Goal: Information Seeking & Learning: Learn about a topic

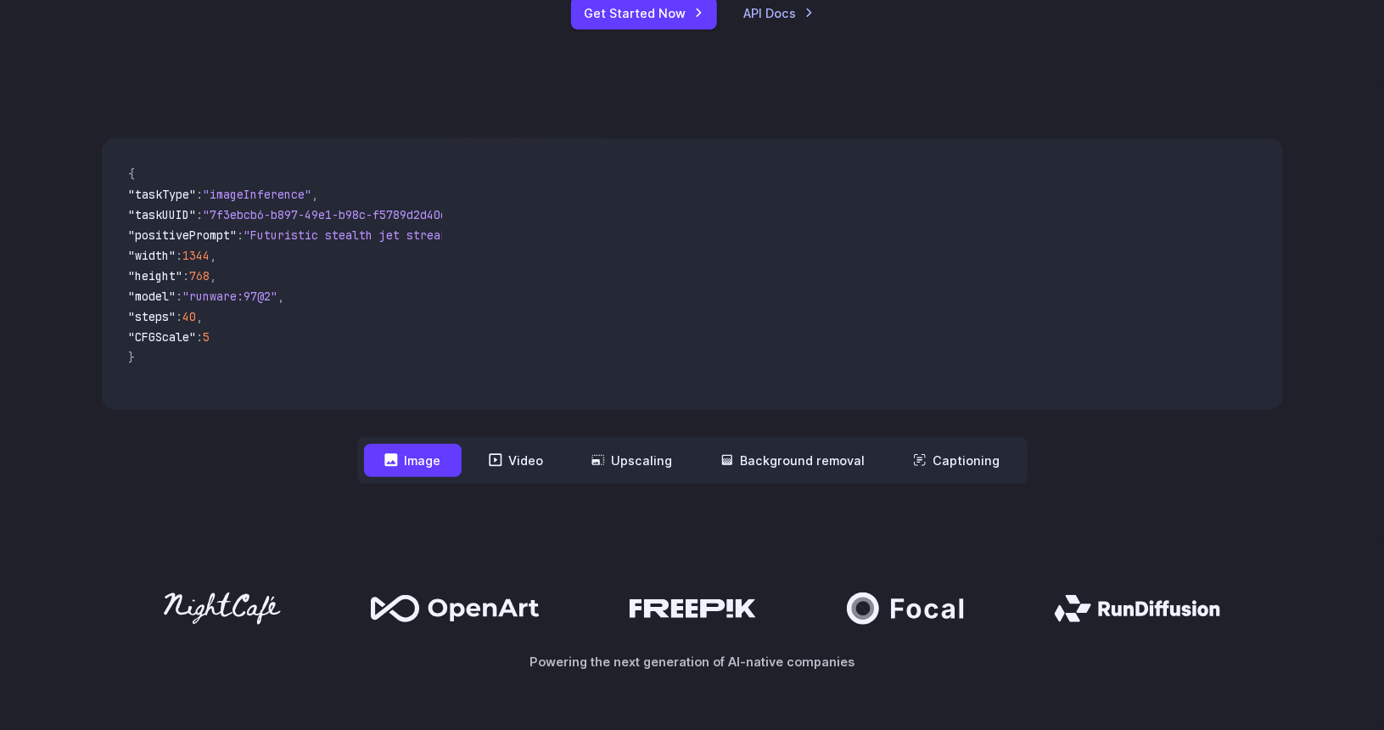
scroll to position [424, 0]
drag, startPoint x: 824, startPoint y: 277, endPoint x: 737, endPoint y: 328, distance: 101.2
click at [741, 328] on video at bounding box center [869, 274] width 827 height 272
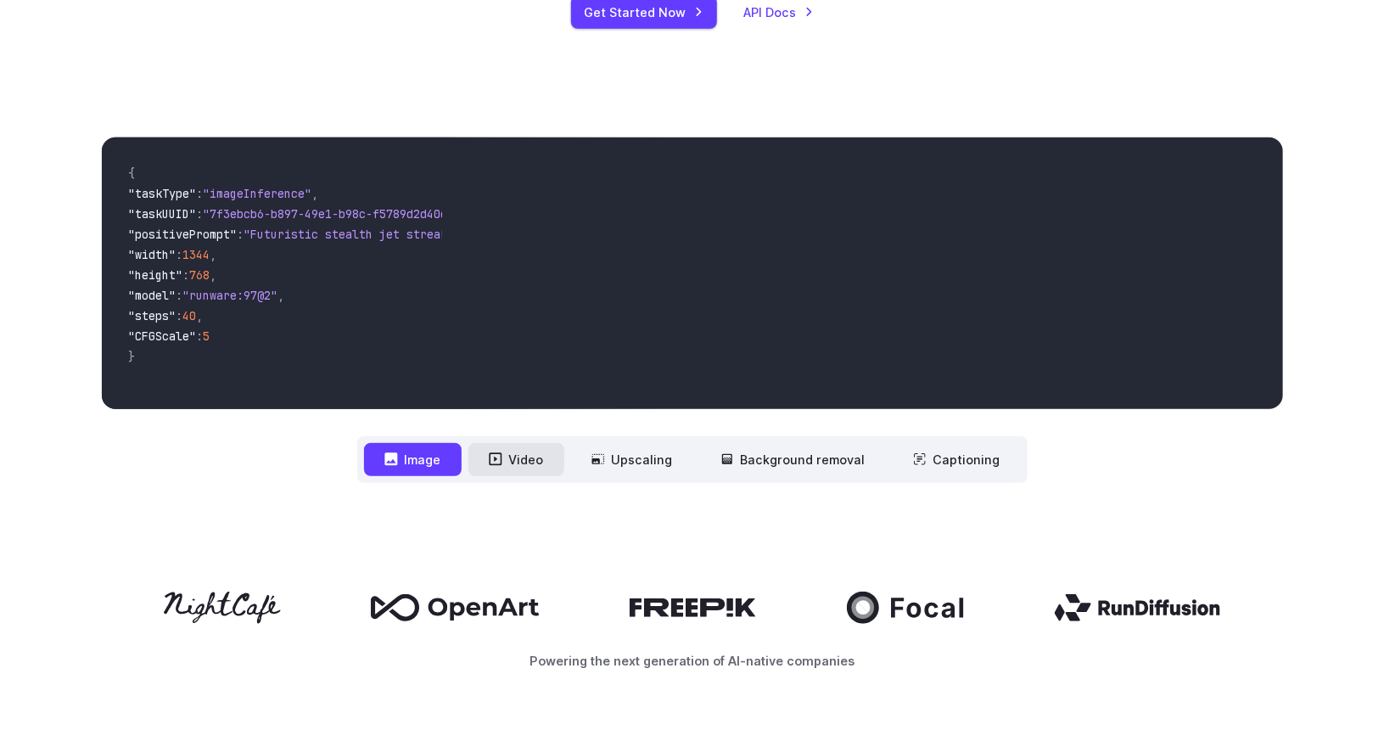
click at [541, 455] on button "Video" at bounding box center [517, 459] width 96 height 33
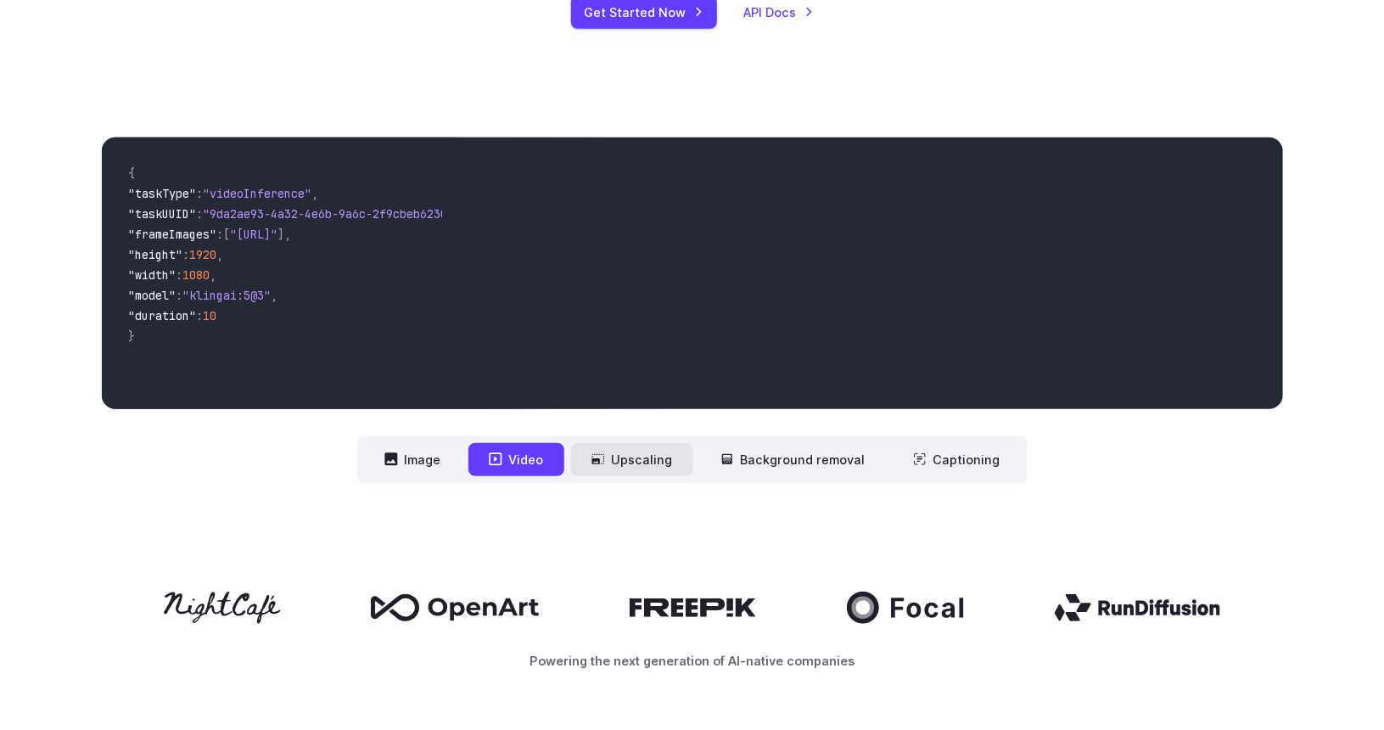
click at [630, 463] on button "Upscaling" at bounding box center [632, 459] width 122 height 33
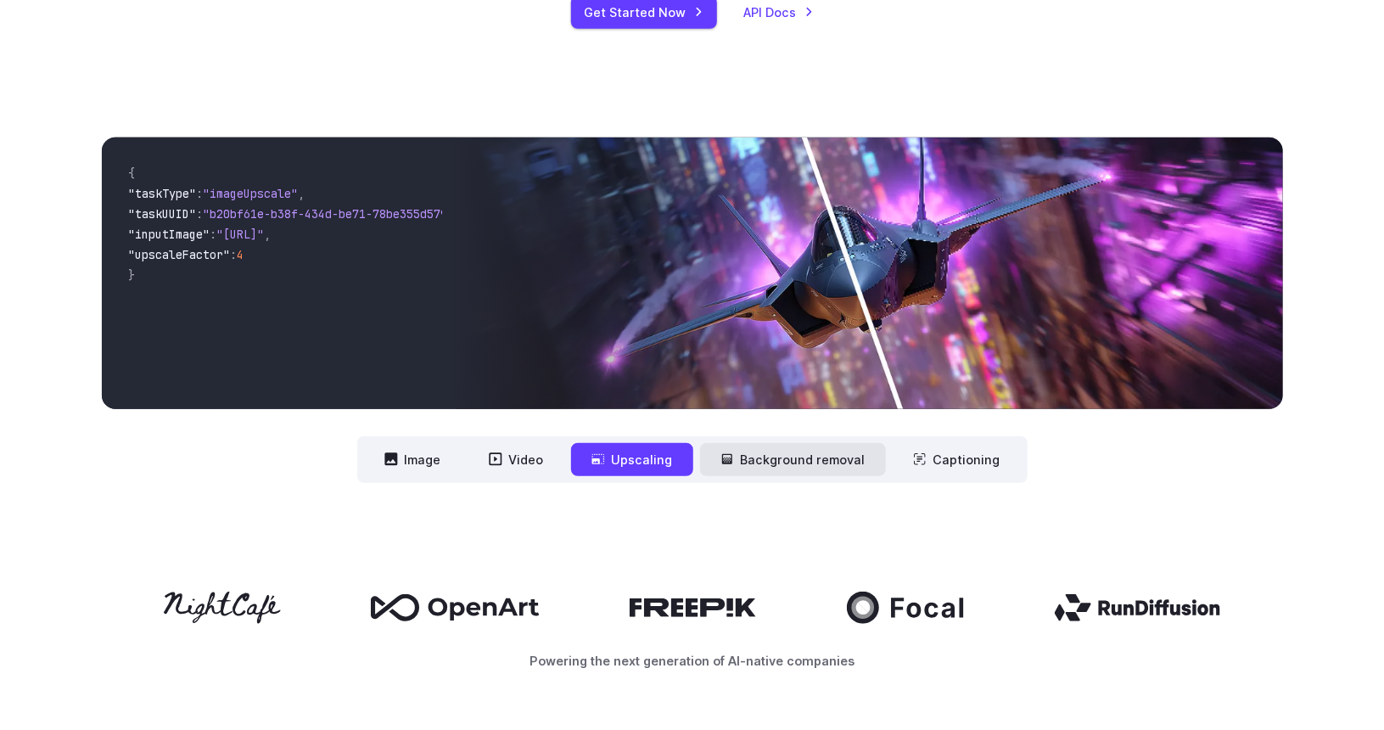
click at [749, 460] on button "Background removal" at bounding box center [793, 459] width 186 height 33
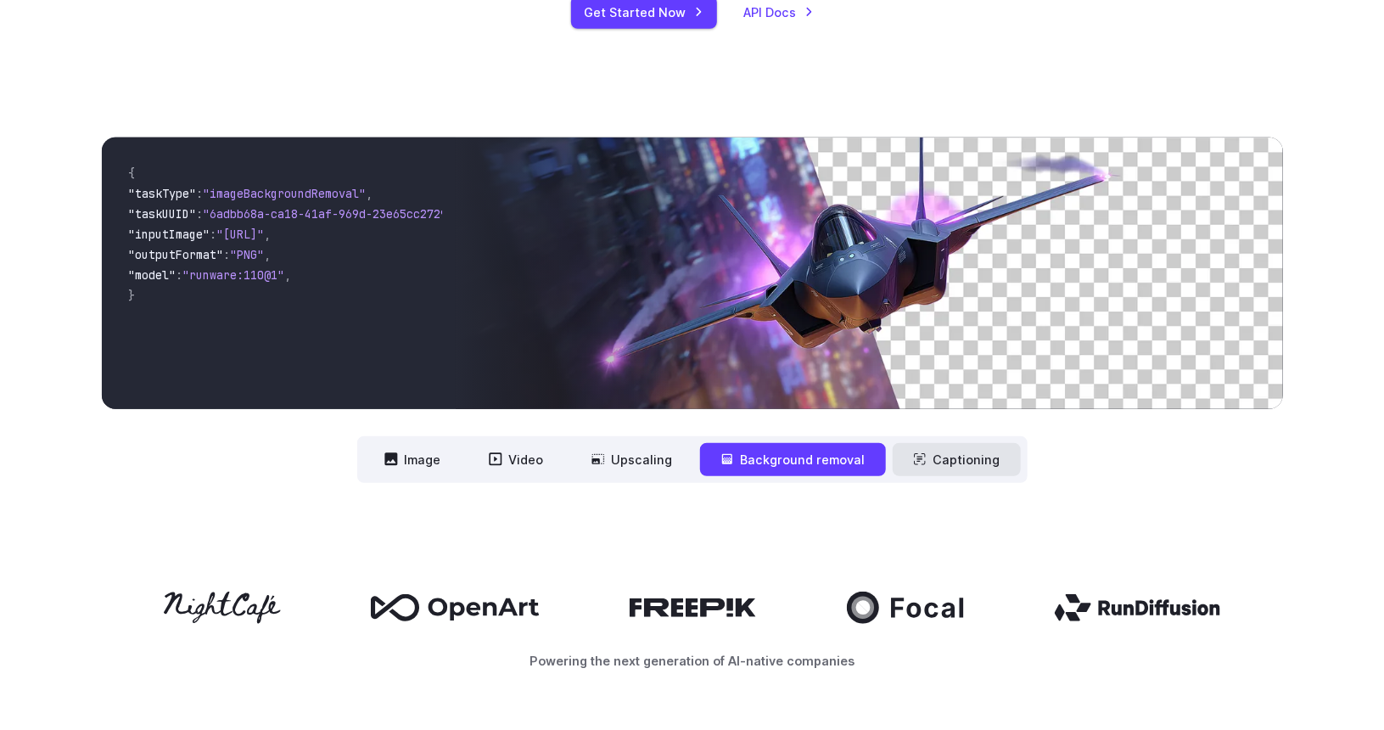
click at [959, 463] on button "Captioning" at bounding box center [957, 459] width 128 height 33
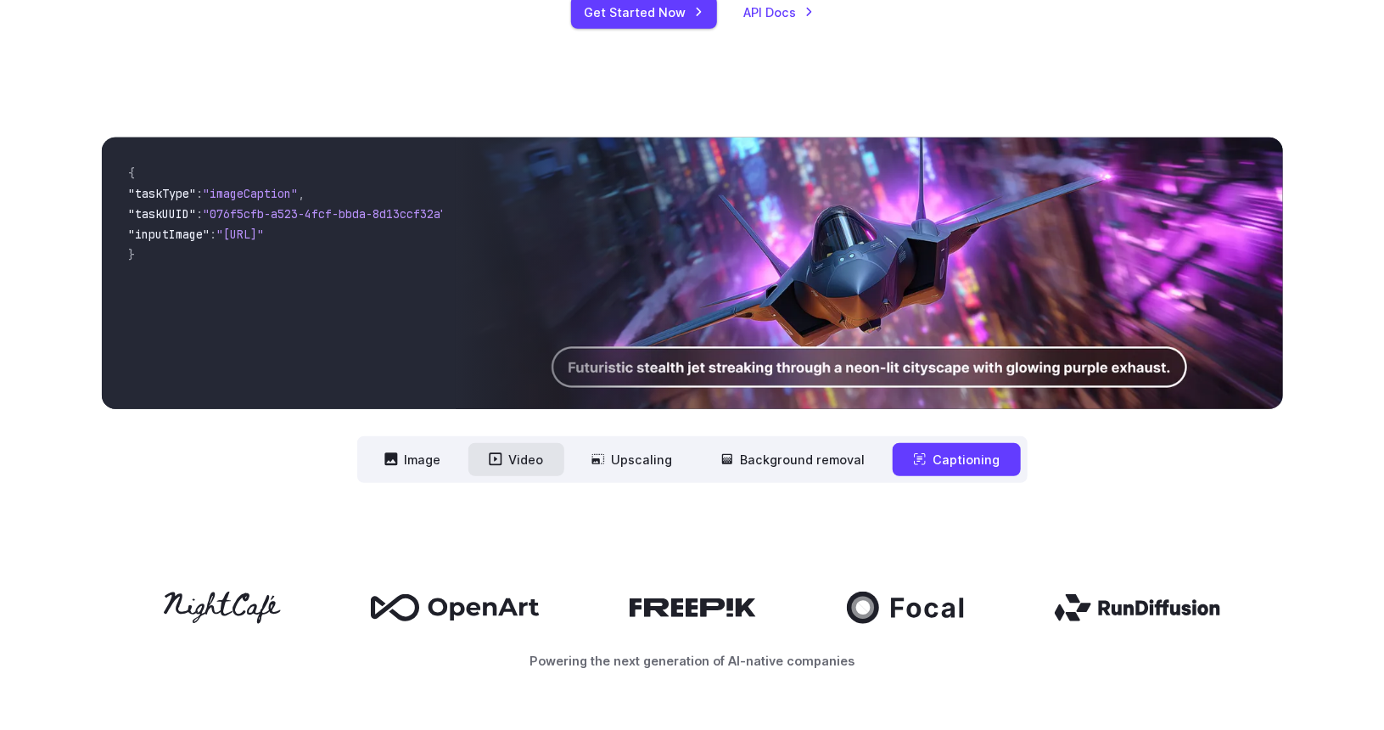
click at [522, 465] on button "Video" at bounding box center [517, 459] width 96 height 33
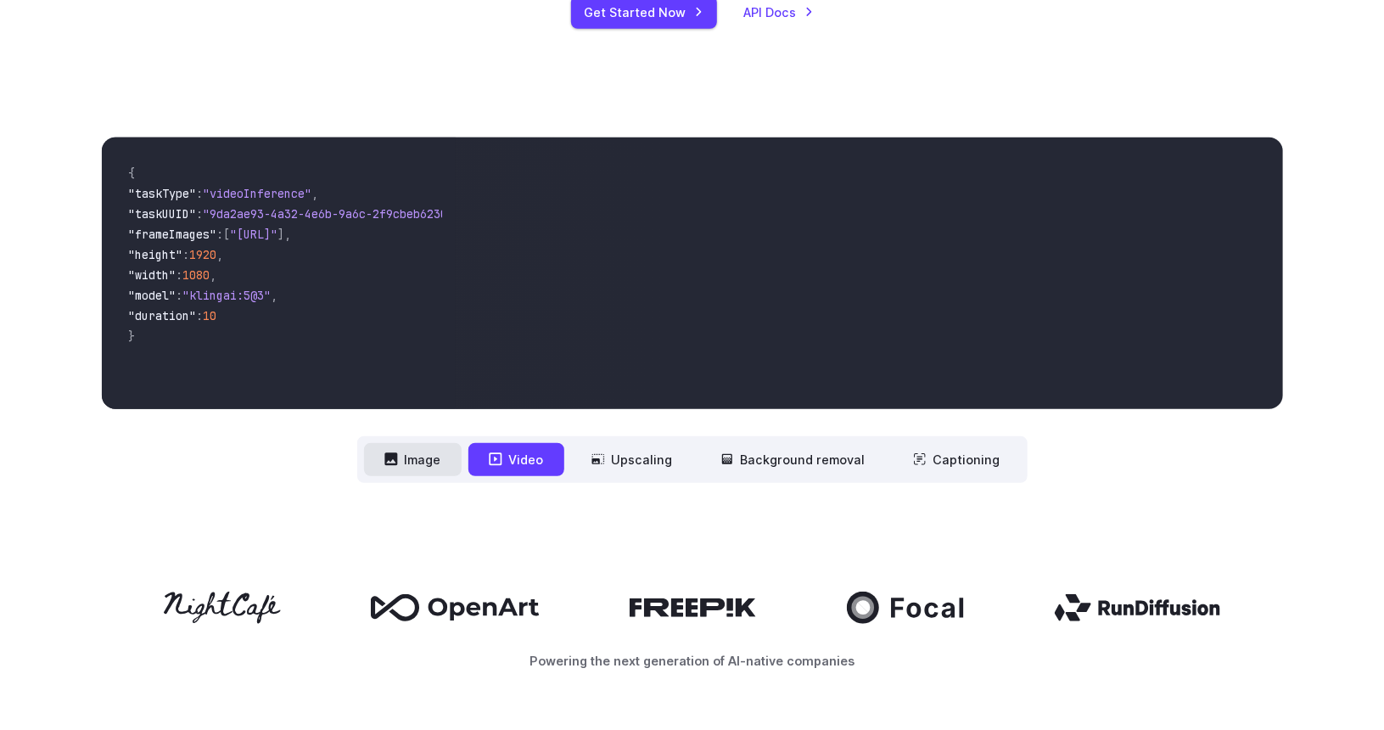
click at [397, 461] on icon at bounding box center [390, 459] width 13 height 13
click at [436, 456] on button "Image" at bounding box center [413, 459] width 98 height 33
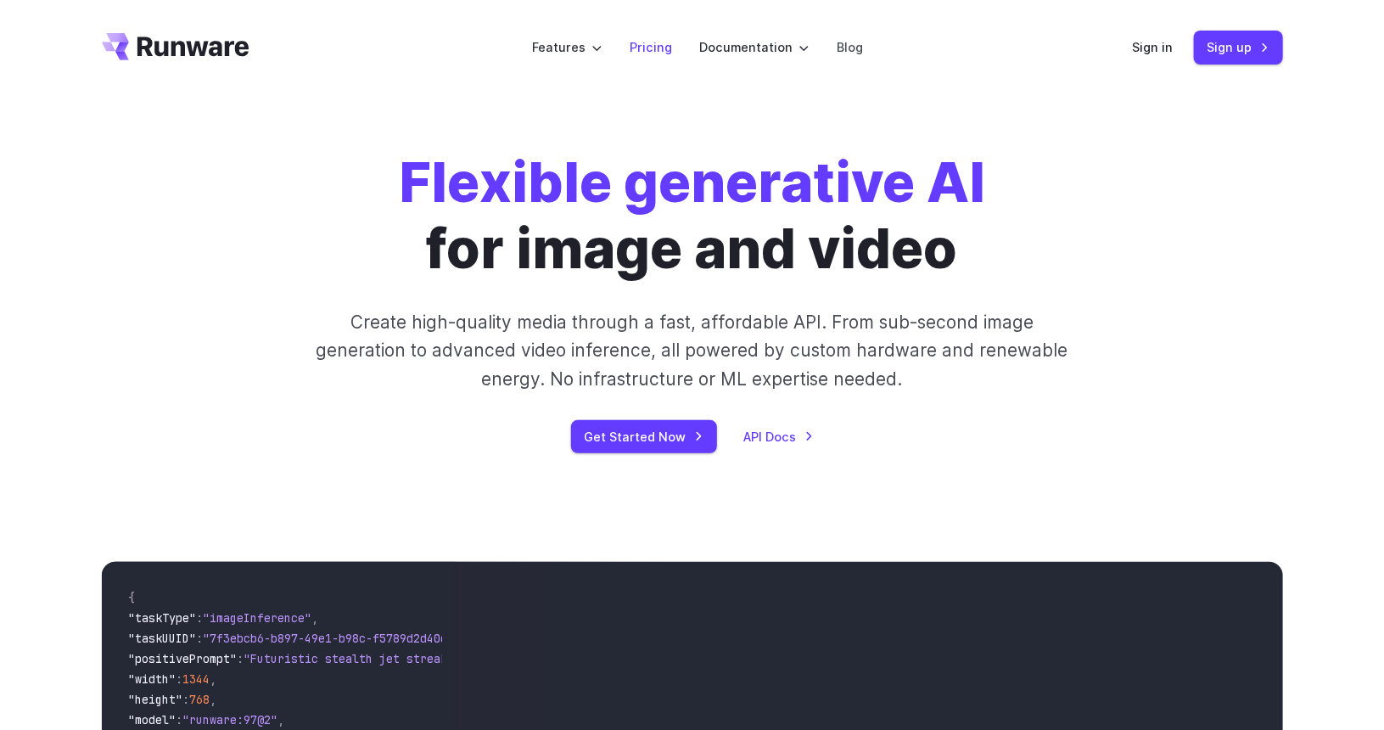
click at [656, 47] on link "Pricing" at bounding box center [651, 47] width 42 height 20
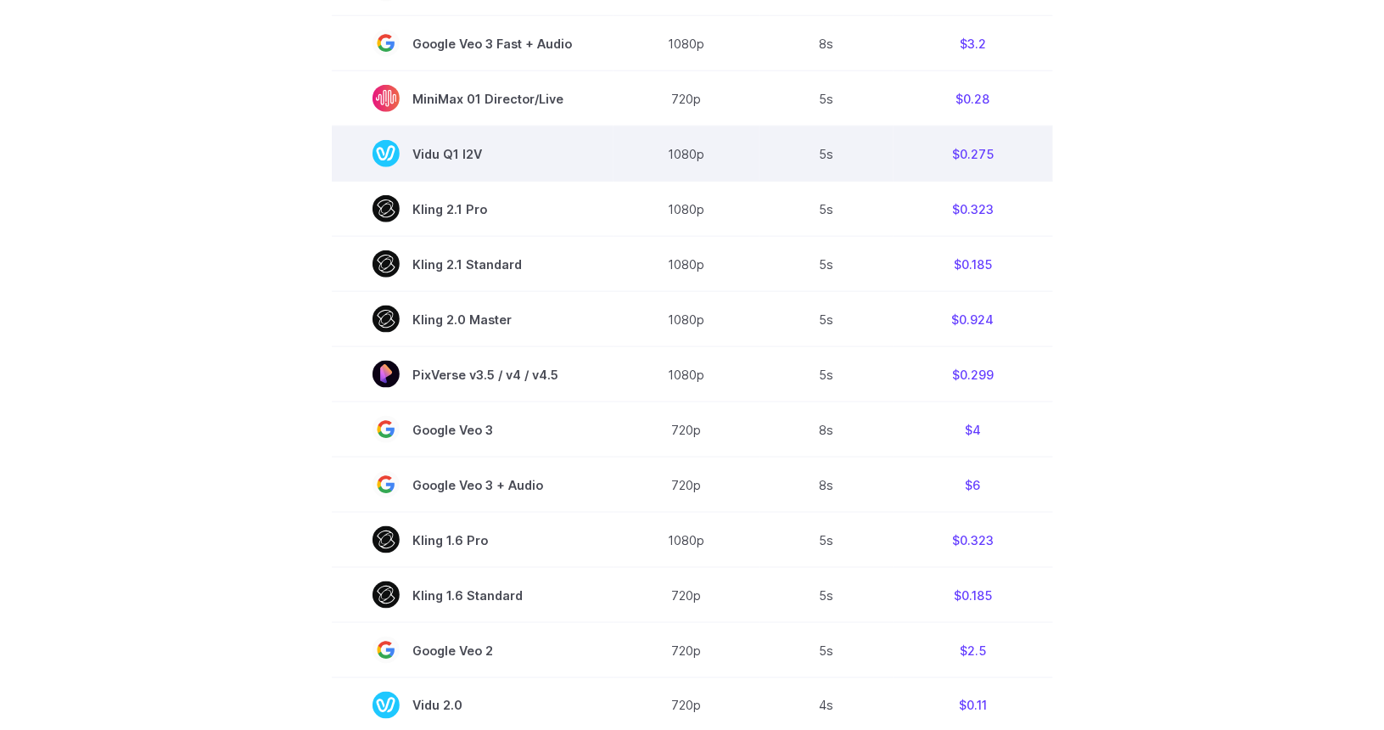
scroll to position [934, 0]
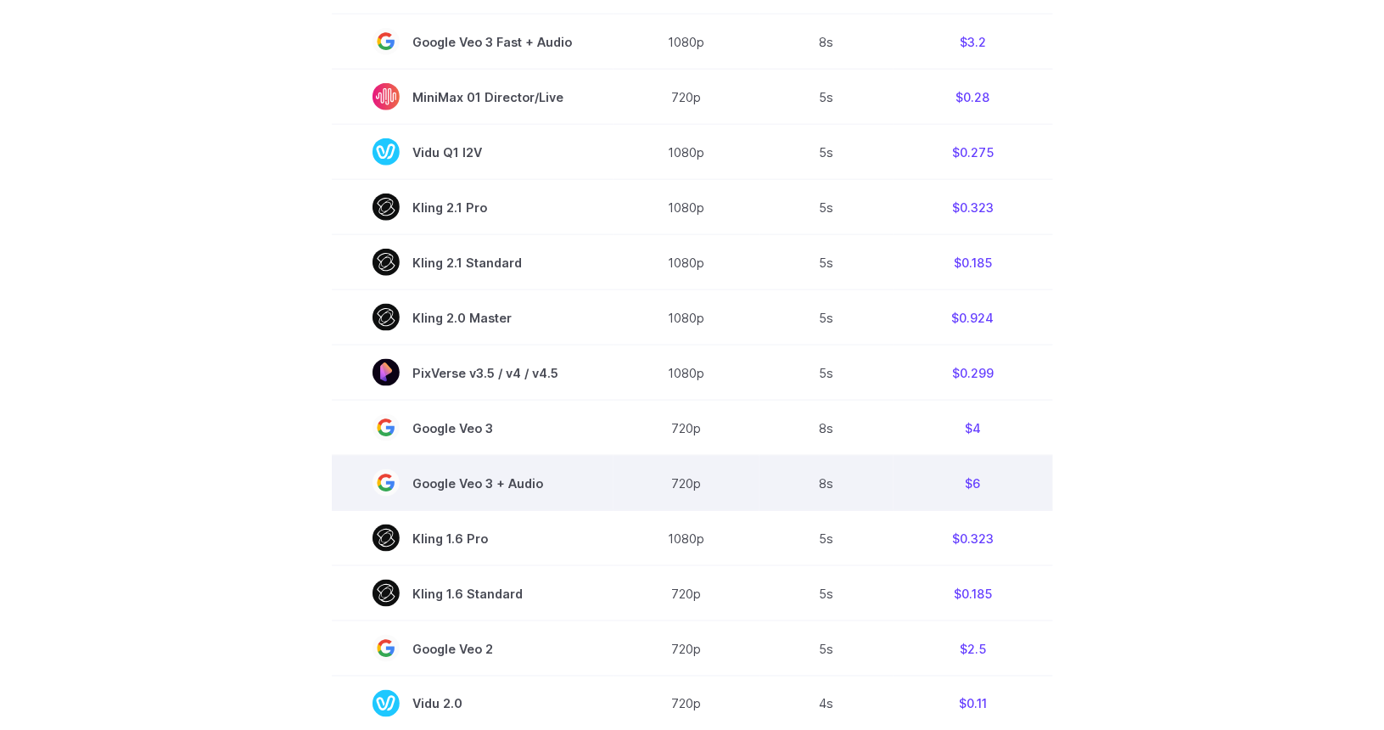
click at [494, 494] on span "Google Veo 3 + Audio" at bounding box center [473, 482] width 200 height 27
click at [506, 485] on span "Google Veo 3 + Audio" at bounding box center [473, 482] width 200 height 27
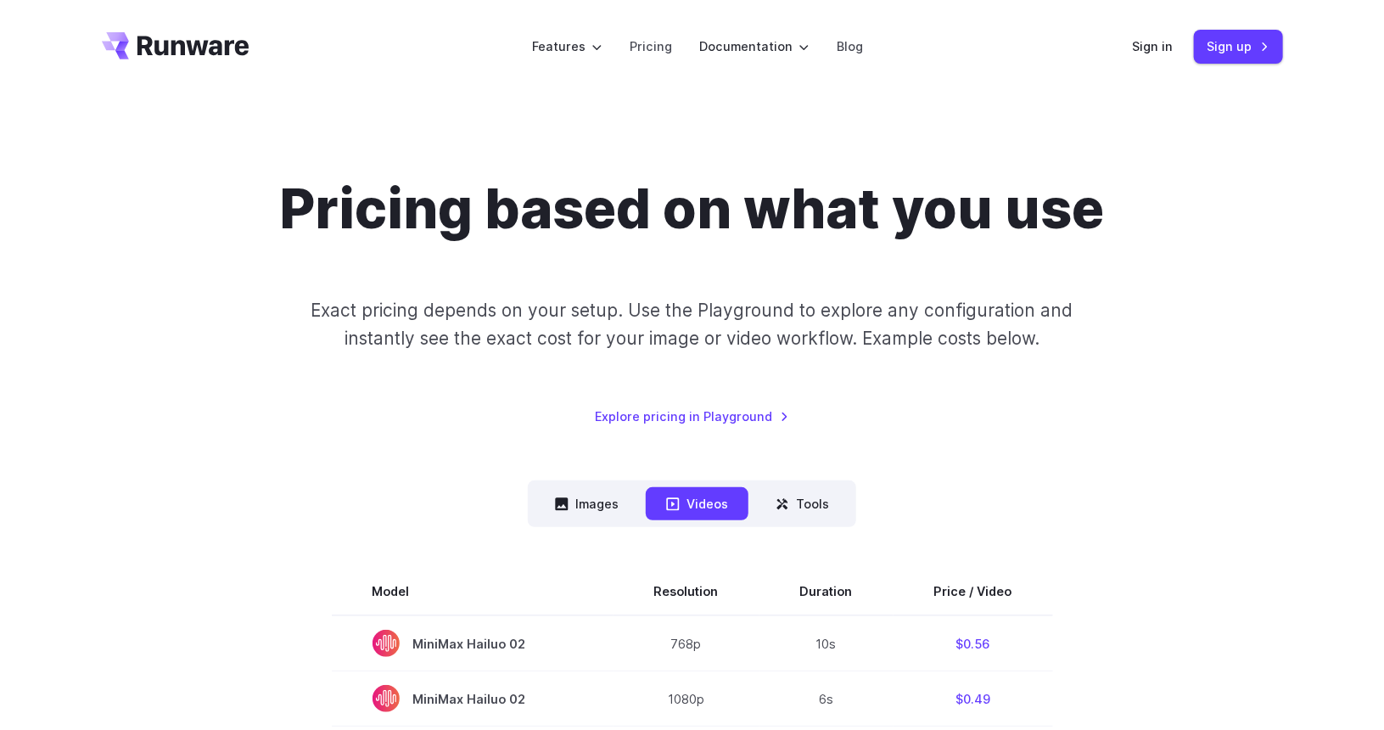
scroll to position [0, 0]
click at [822, 507] on button "Tools" at bounding box center [802, 504] width 94 height 33
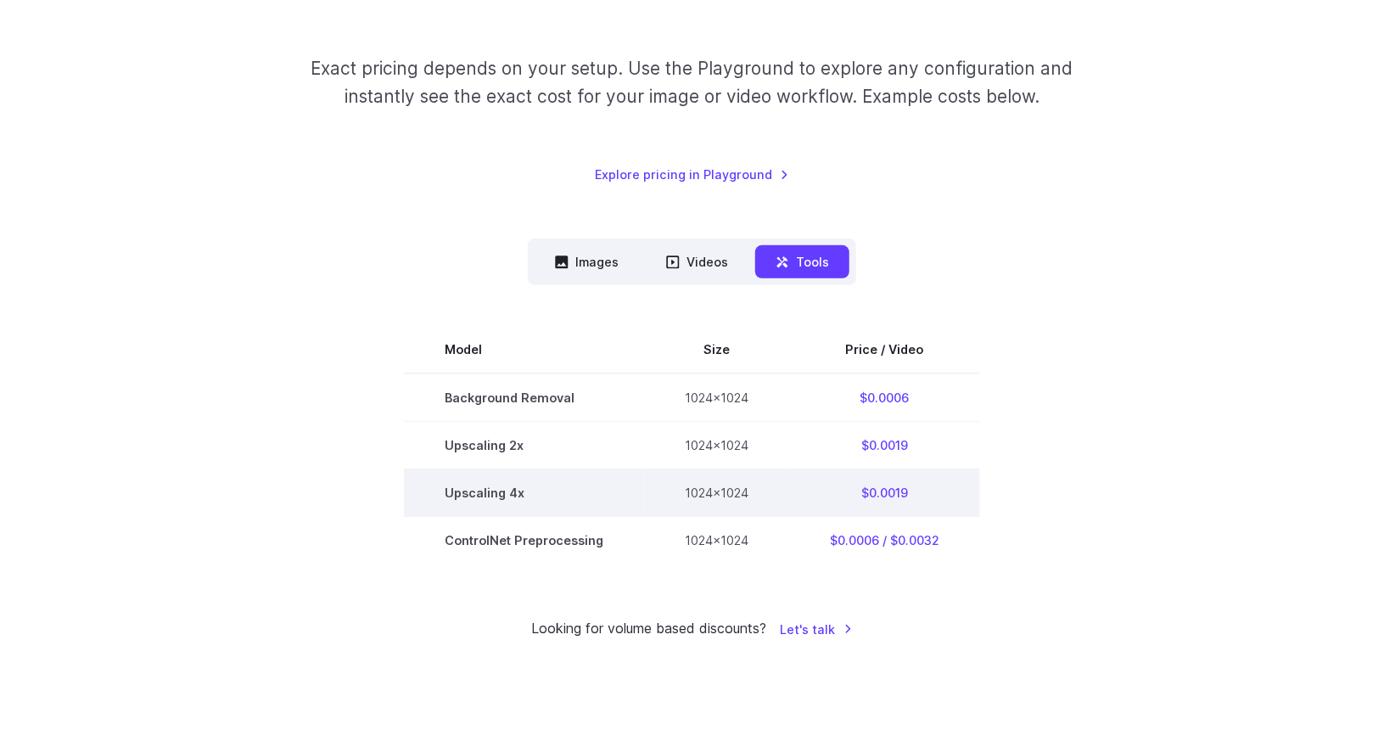
scroll to position [255, 0]
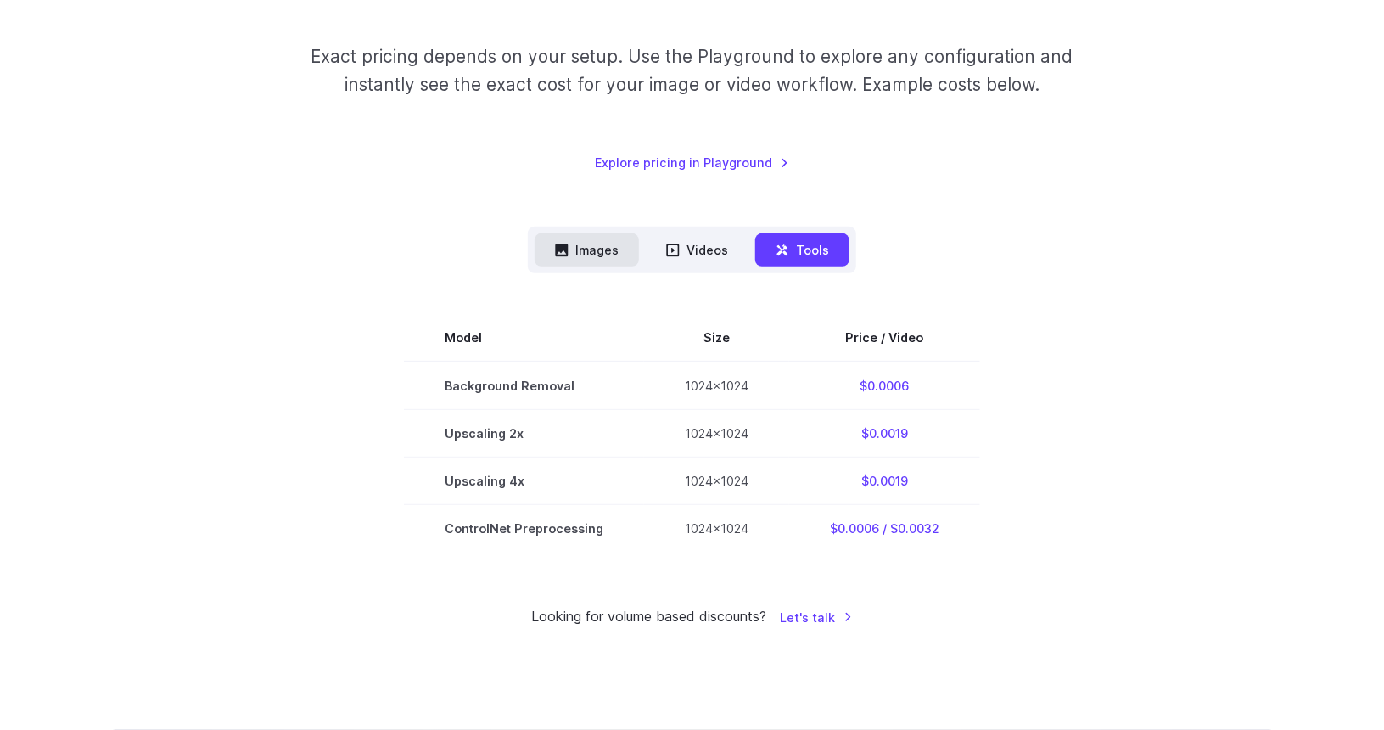
click at [598, 255] on button "Images" at bounding box center [587, 249] width 104 height 33
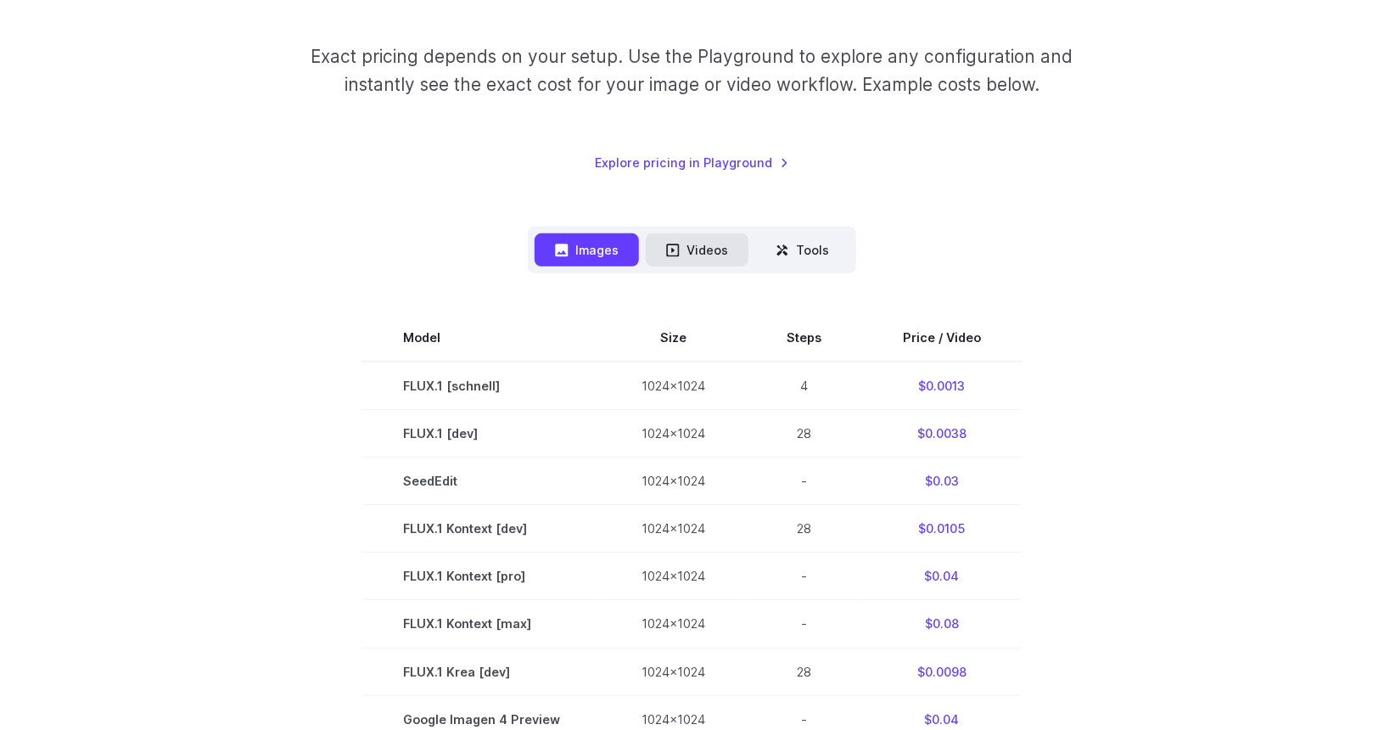
click at [679, 252] on icon at bounding box center [673, 251] width 14 height 14
click at [719, 255] on button "Videos" at bounding box center [697, 249] width 103 height 33
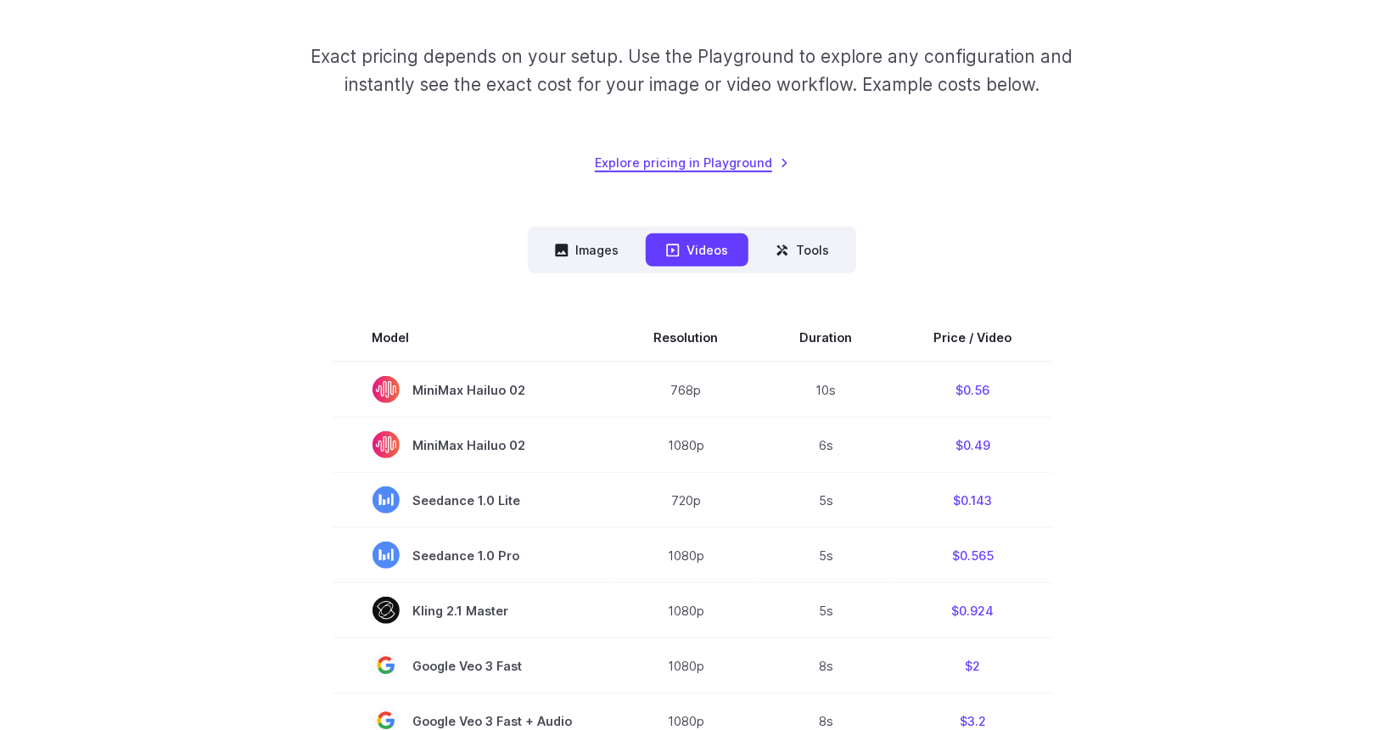
click at [706, 162] on link "Explore pricing in Playground" at bounding box center [692, 163] width 194 height 20
